Goal: Download file/media

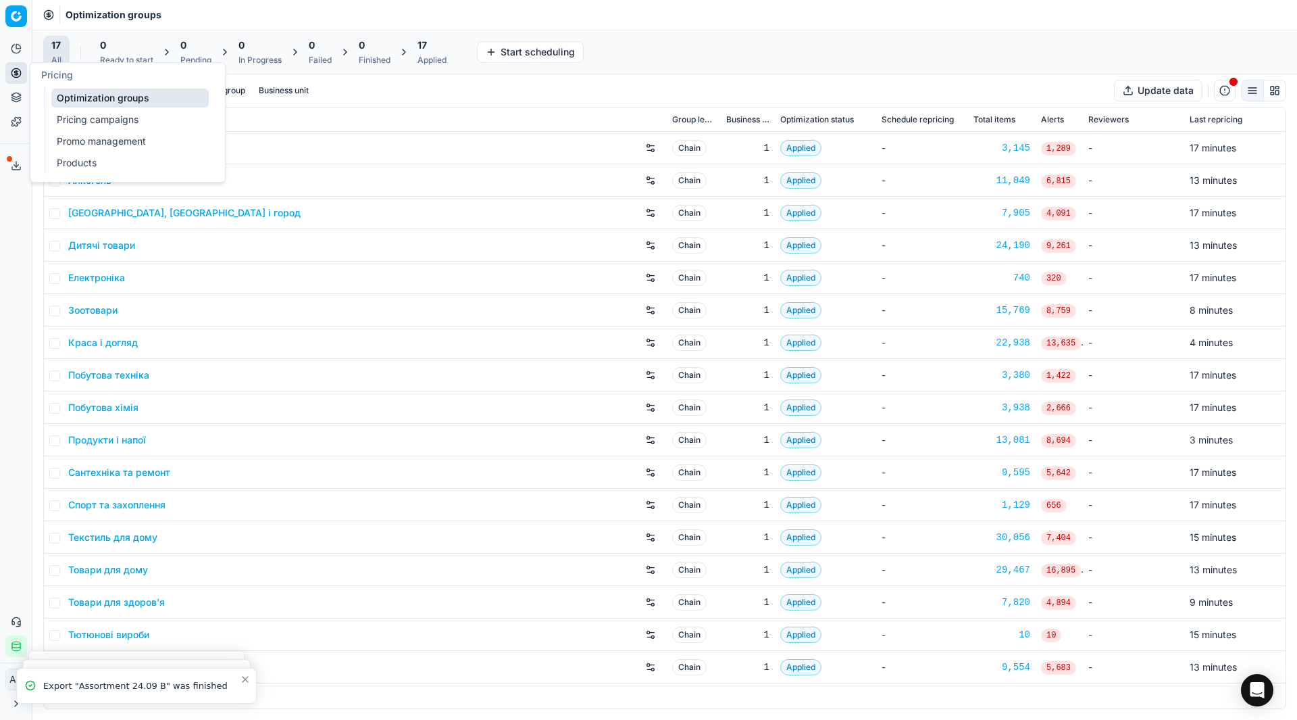
click at [64, 120] on link "Pricing campaigns" at bounding box center [129, 119] width 157 height 19
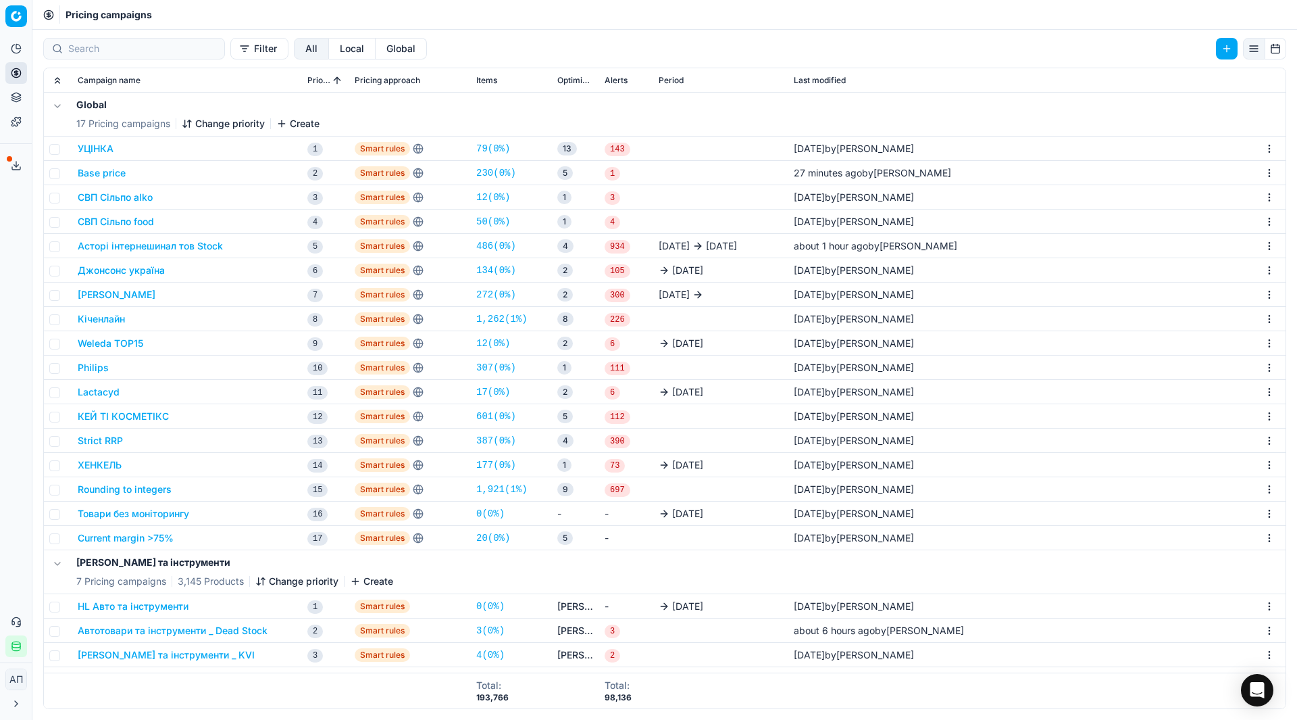
click at [482, 540] on link "20 ( 0% )" at bounding box center [493, 538] width 34 height 14
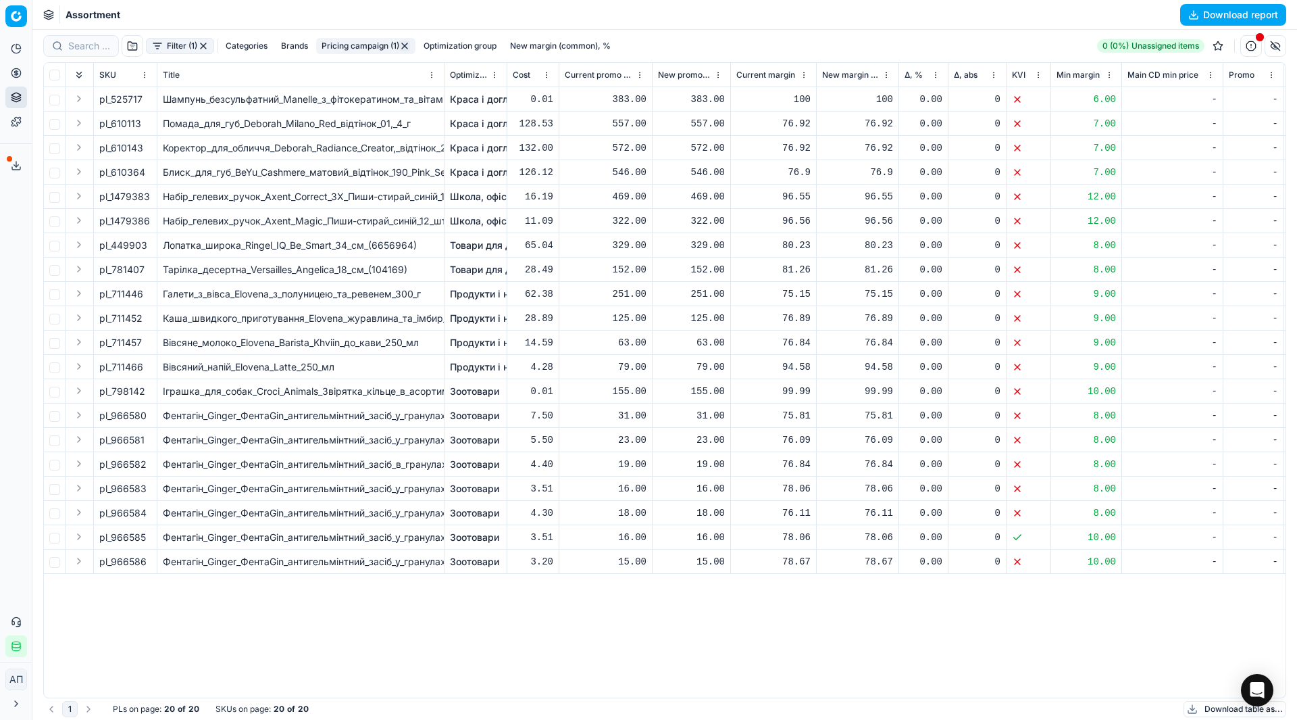
click at [204, 47] on button "button" at bounding box center [203, 46] width 11 height 11
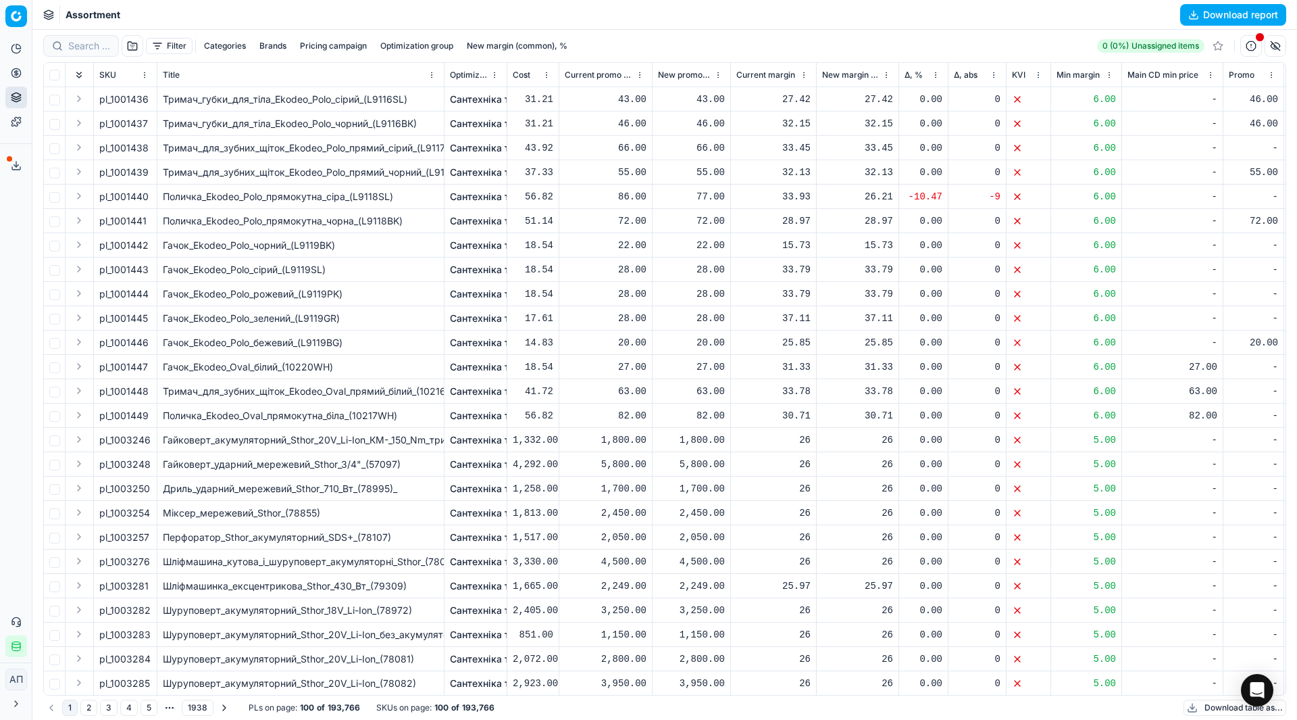
click at [1228, 21] on button "Download report" at bounding box center [1234, 15] width 106 height 22
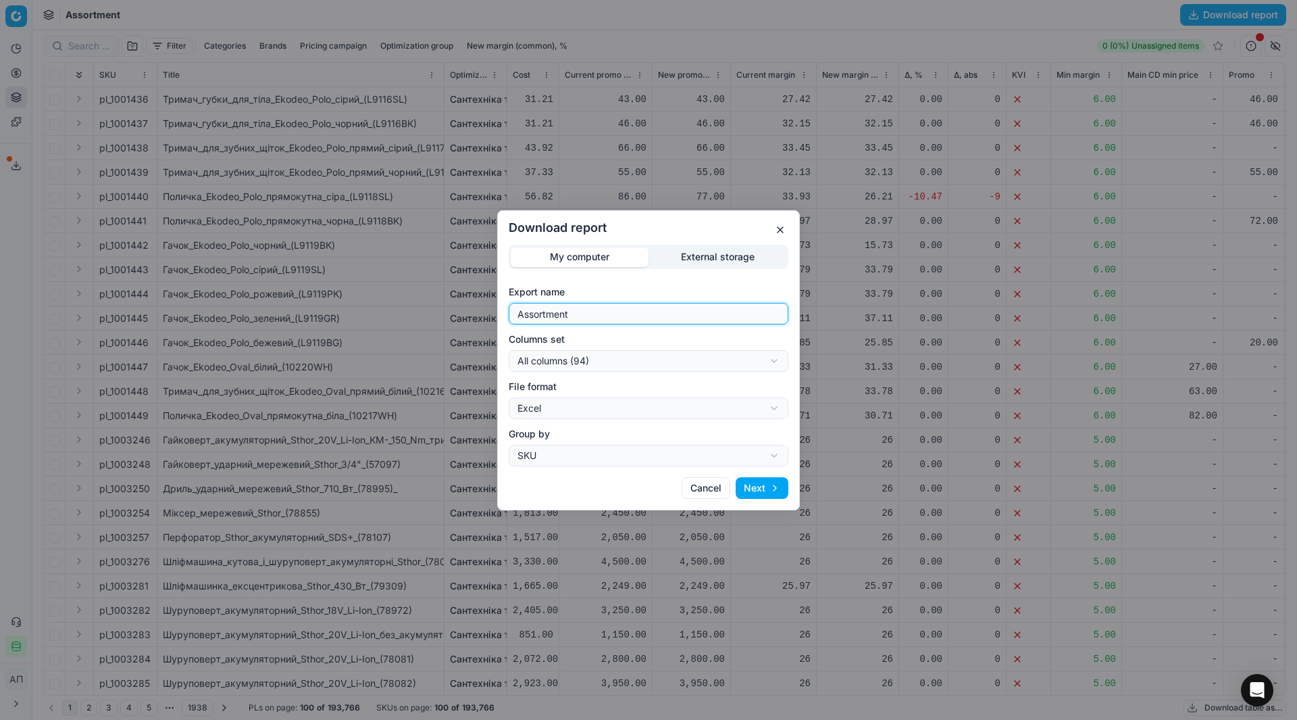
click at [659, 314] on input "Assortment" at bounding box center [649, 313] width 268 height 20
type input "Assortment [DATE] - 3"
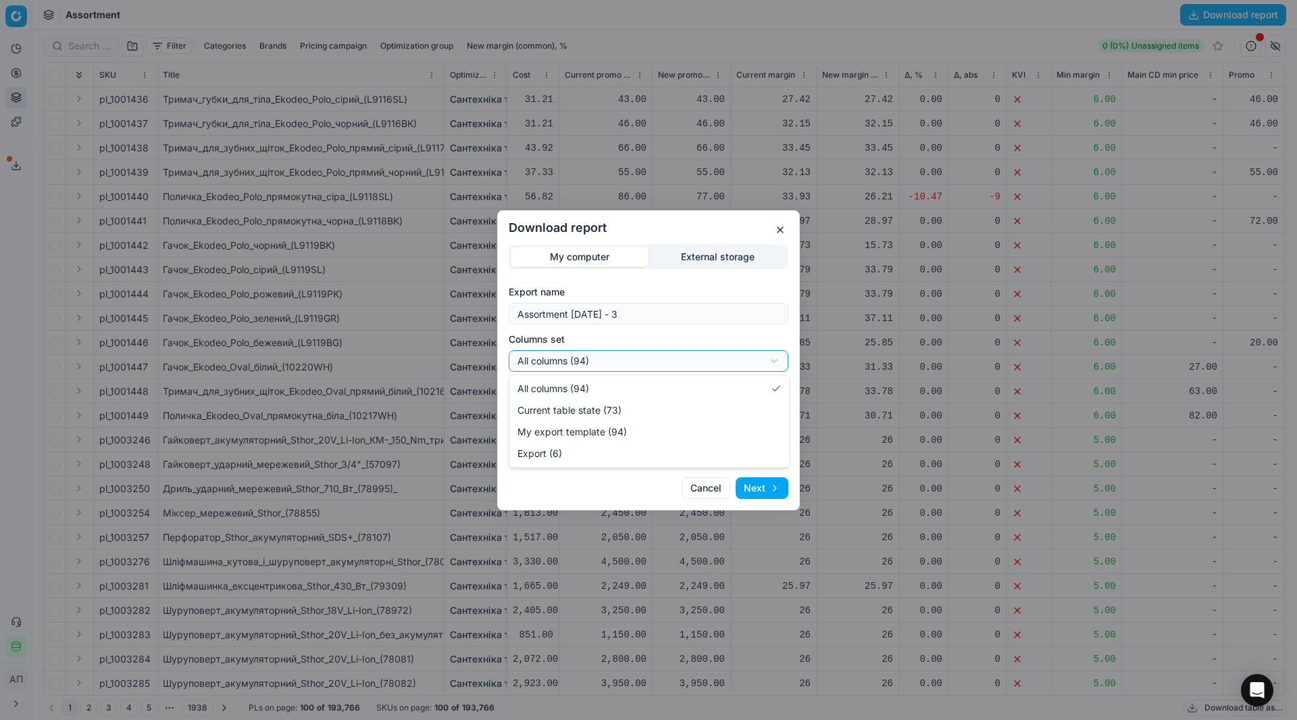
click at [667, 359] on div "Download report My computer External storage Export name Assortment [DATE] - 3 …" at bounding box center [648, 360] width 1297 height 720
select select "table"
click at [757, 480] on button "Next" at bounding box center [762, 488] width 53 height 22
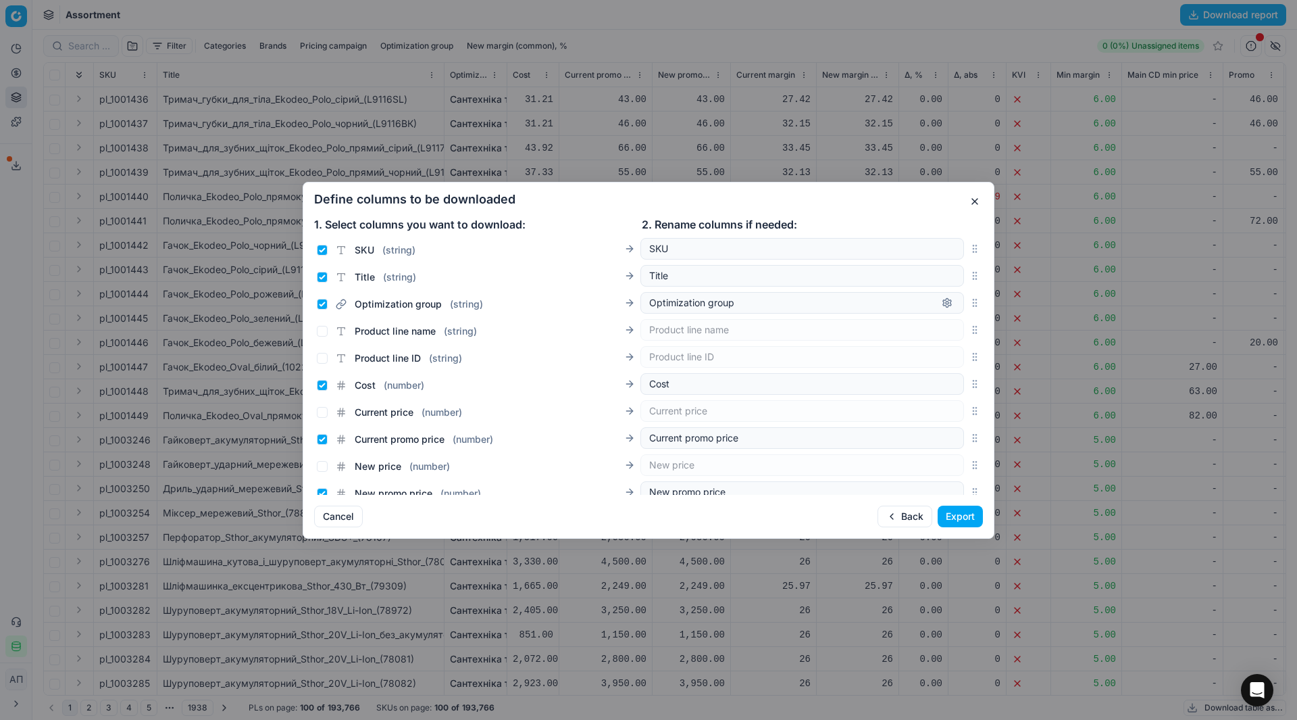
click at [967, 515] on button "Export" at bounding box center [960, 516] width 45 height 22
